Goal: Information Seeking & Learning: Learn about a topic

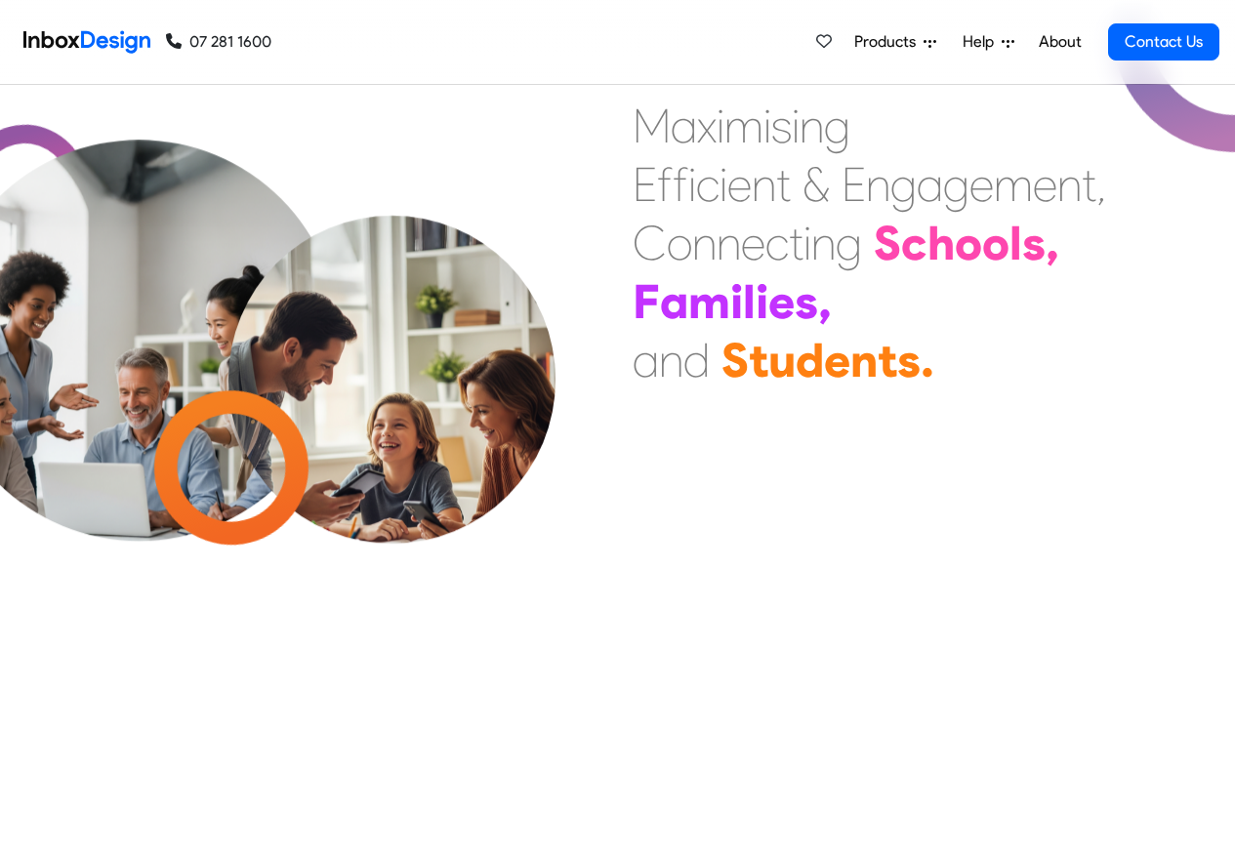
scroll to position [703, 0]
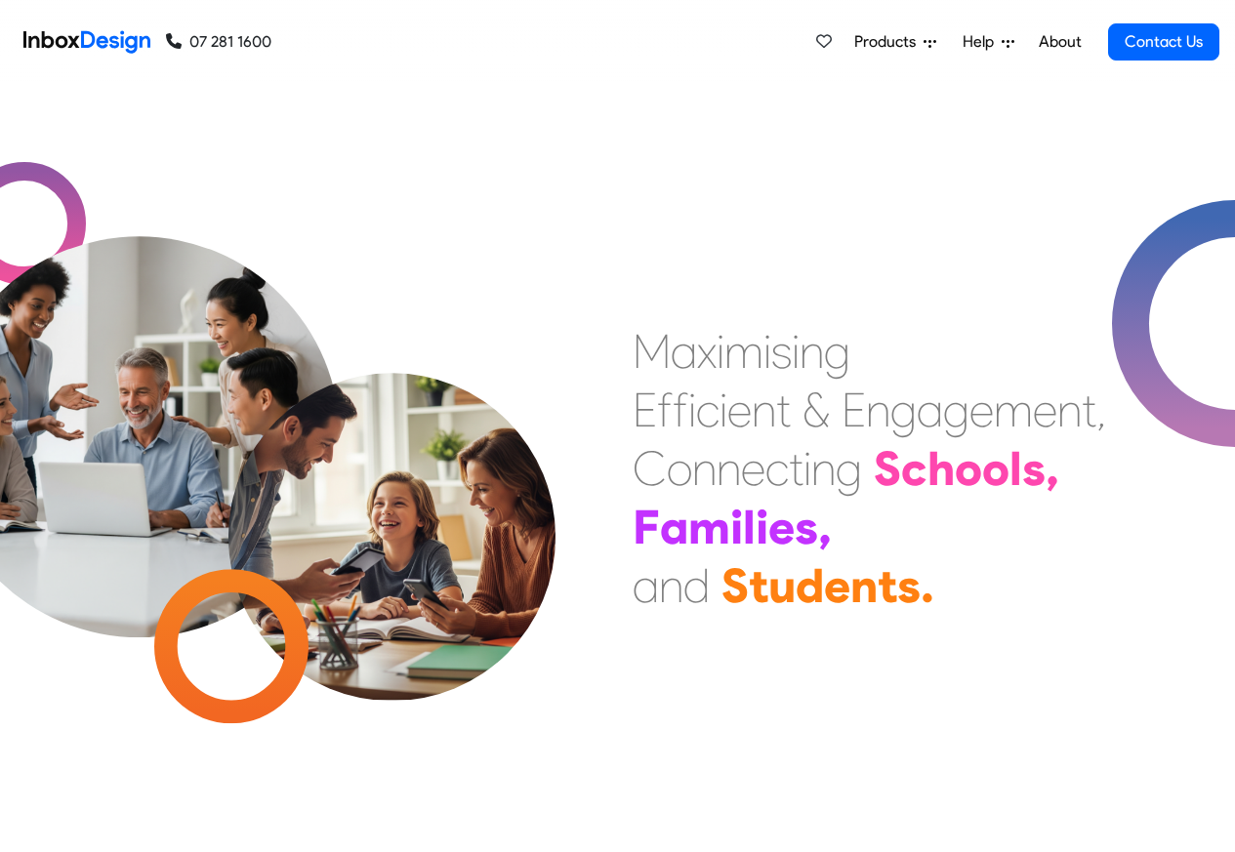
click at [1061, 42] on link "About" at bounding box center [1060, 41] width 54 height 39
